Goal: Obtain resource: Download file/media

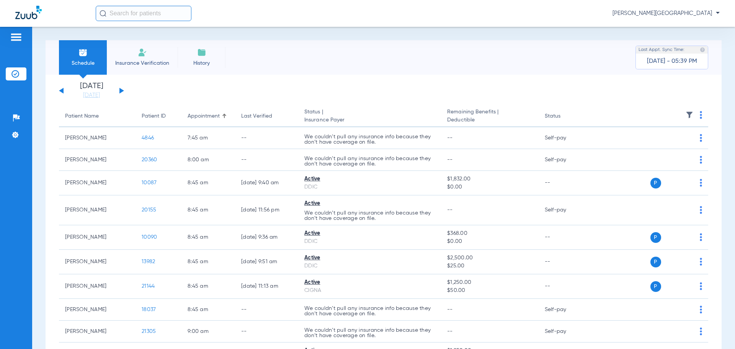
click at [143, 14] on input "text" at bounding box center [144, 13] width 96 height 15
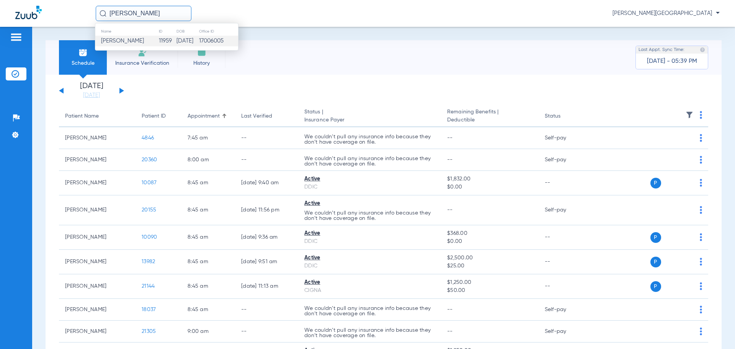
type input "[PERSON_NAME]"
click at [135, 41] on span "[PERSON_NAME]" at bounding box center [122, 41] width 43 height 6
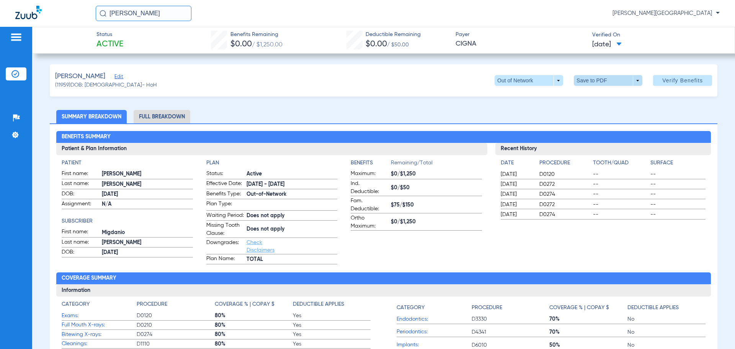
click at [635, 78] on span at bounding box center [608, 80] width 69 height 11
click at [612, 96] on span "Save to PDF" at bounding box center [605, 95] width 30 height 5
click at [642, 45] on div "Creating PDF" at bounding box center [668, 49] width 88 height 8
click at [622, 42] on span at bounding box center [618, 44] width 5 height 4
